Goal: Task Accomplishment & Management: Complete application form

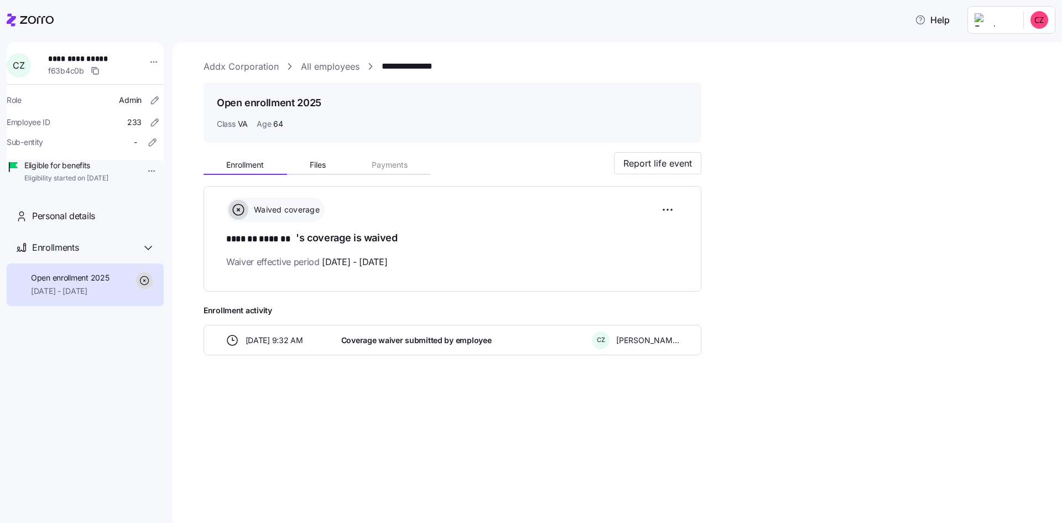
click at [307, 66] on link "All employees" at bounding box center [330, 67] width 59 height 14
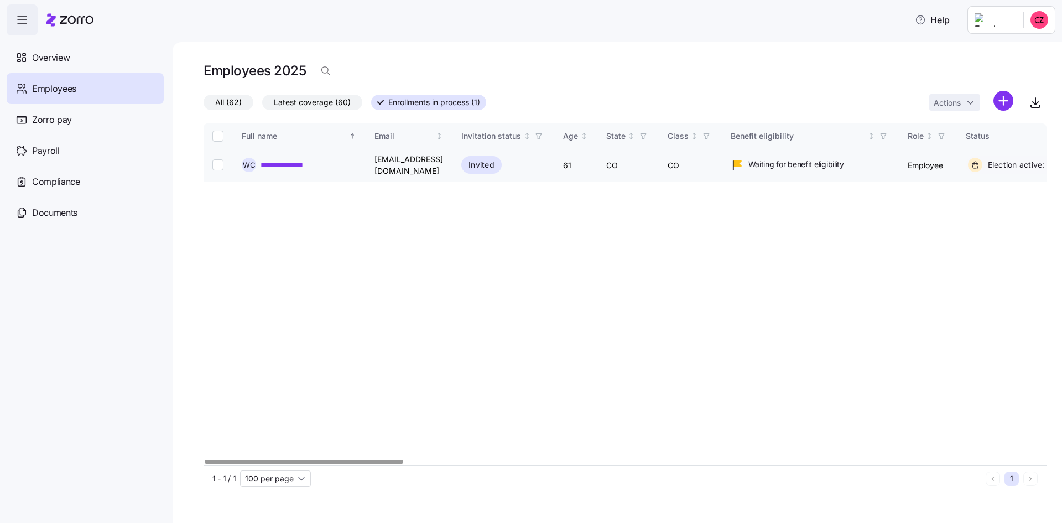
click at [275, 162] on link "**********" at bounding box center [287, 164] width 55 height 11
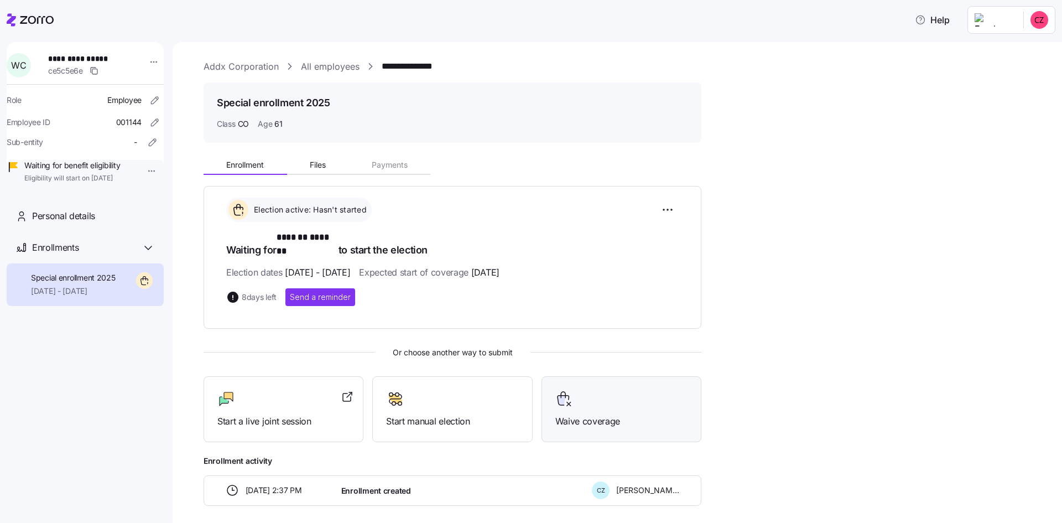
click at [596, 414] on span "Waive coverage" at bounding box center [621, 421] width 132 height 14
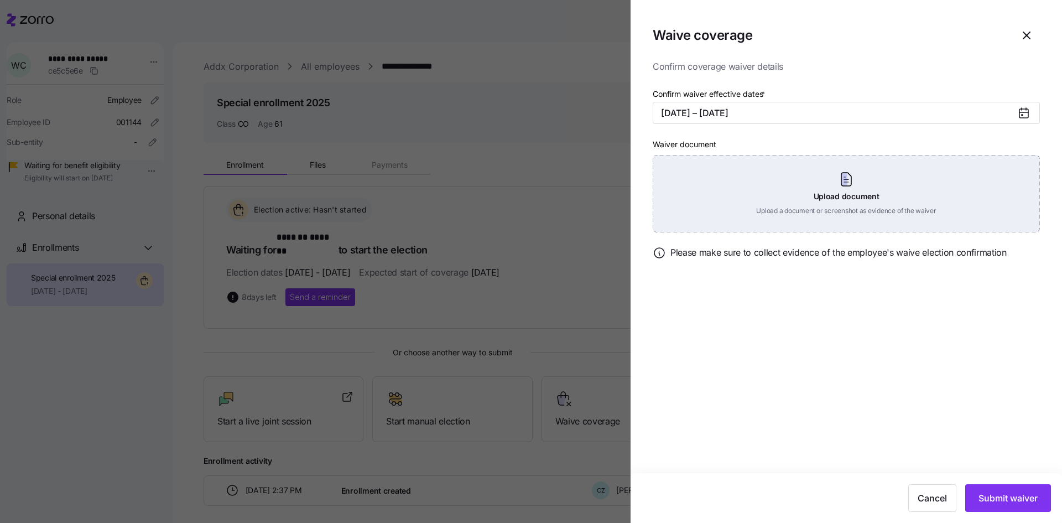
click at [848, 186] on div "Upload document Upload a document or screenshot as evidence of the waiver" at bounding box center [845, 193] width 387 height 77
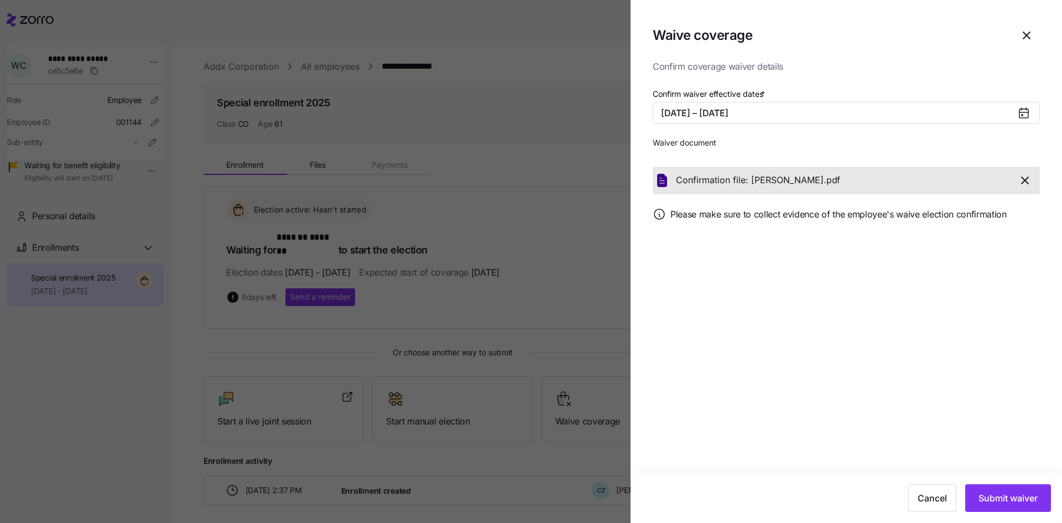
click at [1028, 184] on icon "button" at bounding box center [1024, 180] width 7 height 7
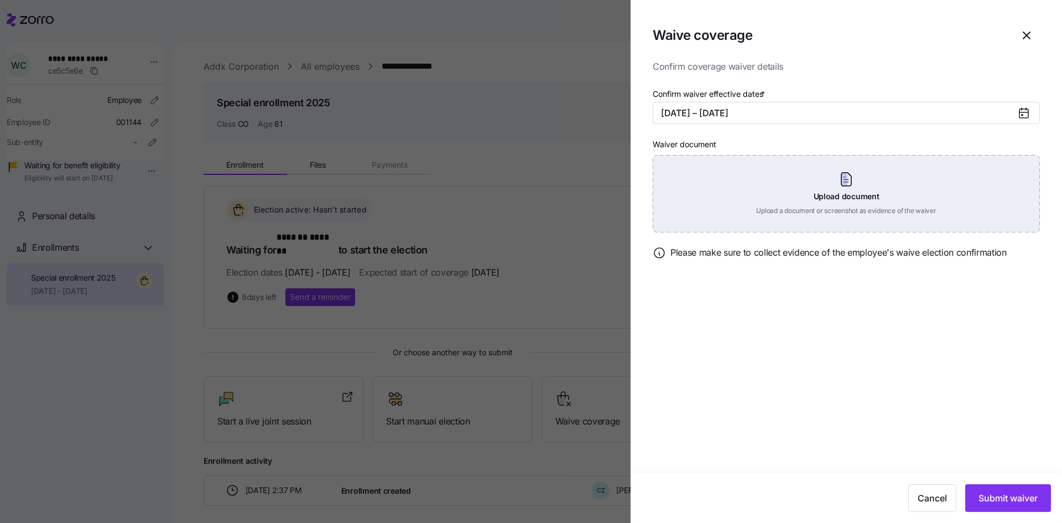
click at [845, 185] on div "Upload document Upload a document or screenshot as evidence of the waiver" at bounding box center [845, 193] width 387 height 77
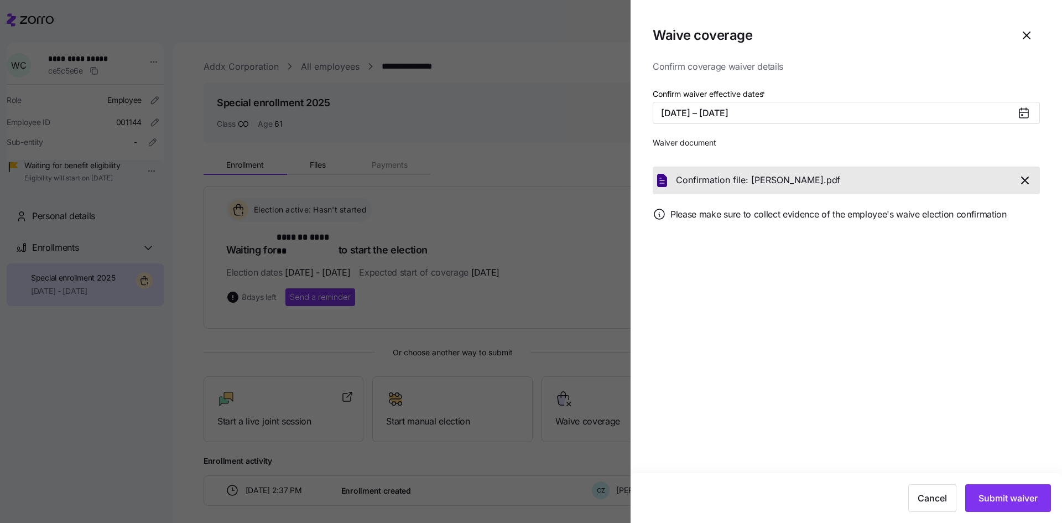
click at [1021, 184] on icon "button" at bounding box center [1024, 180] width 7 height 7
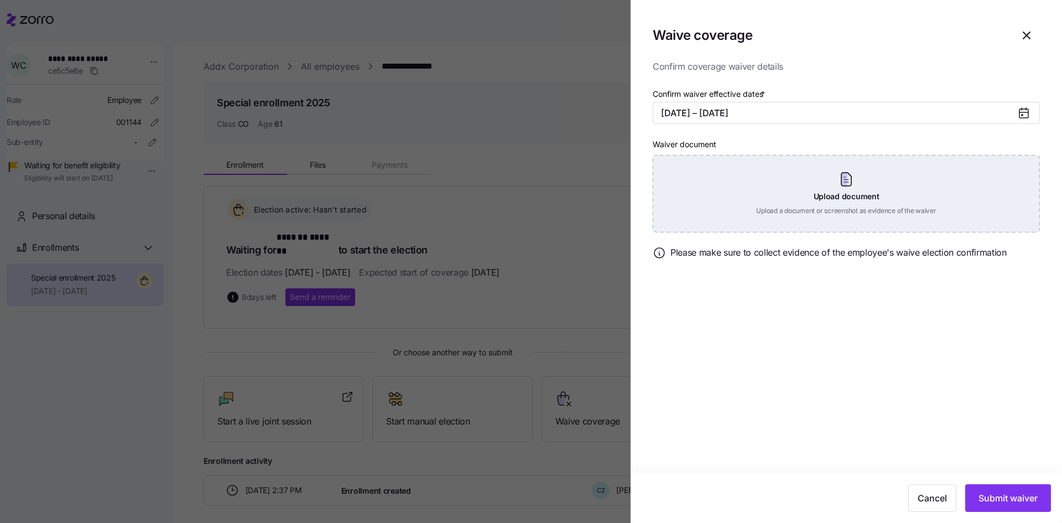
click at [842, 197] on div "Upload document Upload a document or screenshot as evidence of the waiver" at bounding box center [845, 193] width 387 height 77
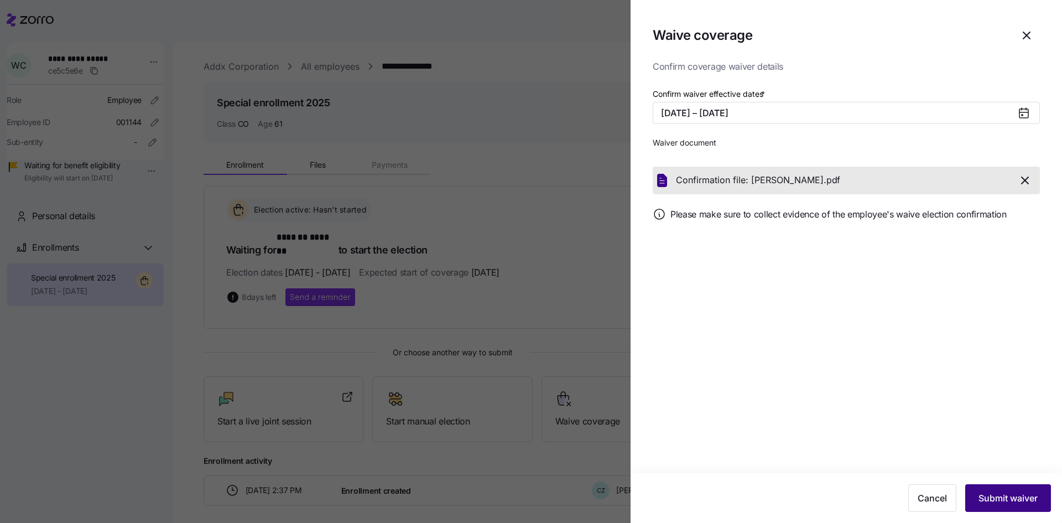
click at [1000, 495] on span "Submit waiver" at bounding box center [1007, 497] width 59 height 13
